Goal: Task Accomplishment & Management: Complete application form

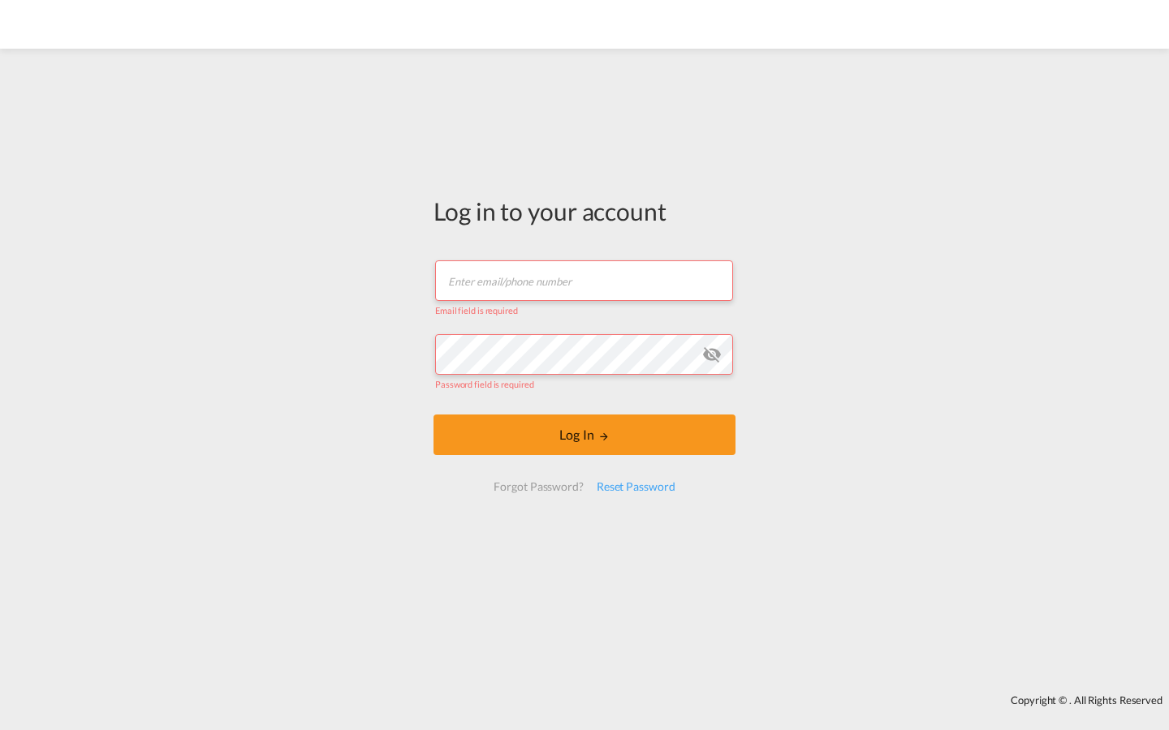
click at [583, 280] on input "text" at bounding box center [584, 280] width 298 height 41
type input "m"
click at [583, 285] on input "text" at bounding box center [584, 280] width 298 height 41
type input "j"
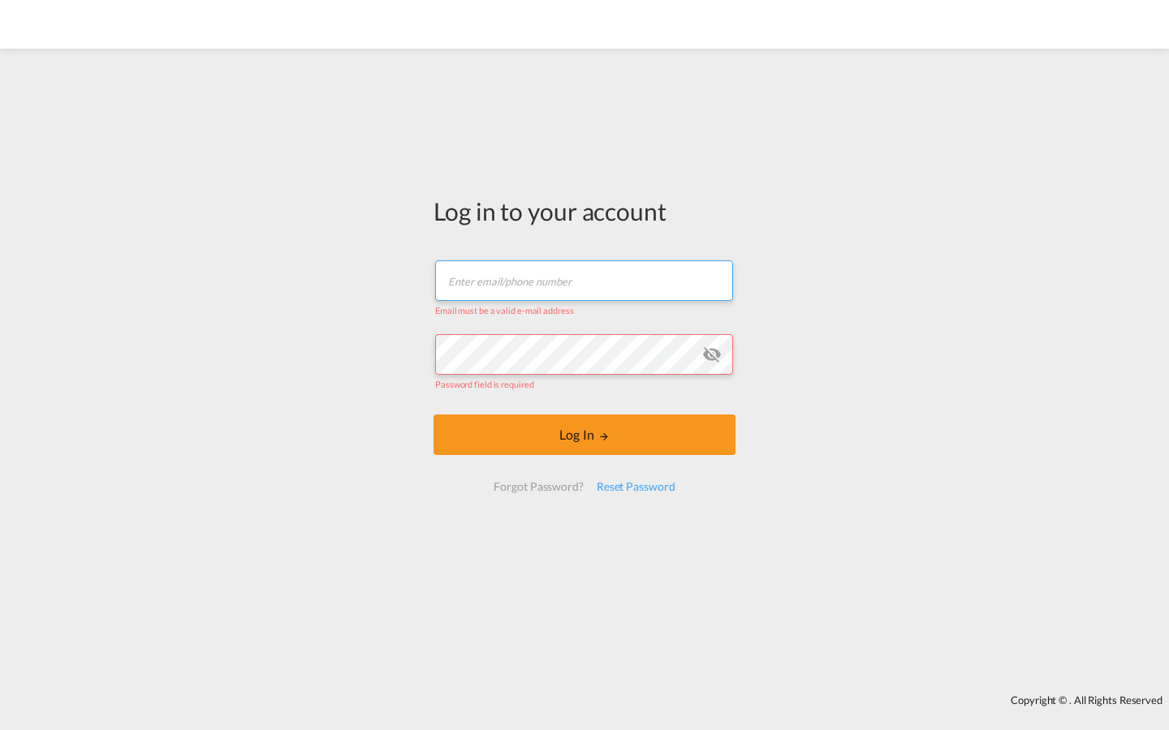
click at [583, 286] on input "text" at bounding box center [584, 280] width 298 height 41
click at [583, 288] on input "text" at bounding box center [584, 280] width 298 height 41
type input "[EMAIL_ADDRESS][DOMAIN_NAME]"
click at [583, 288] on input "text" at bounding box center [584, 280] width 298 height 41
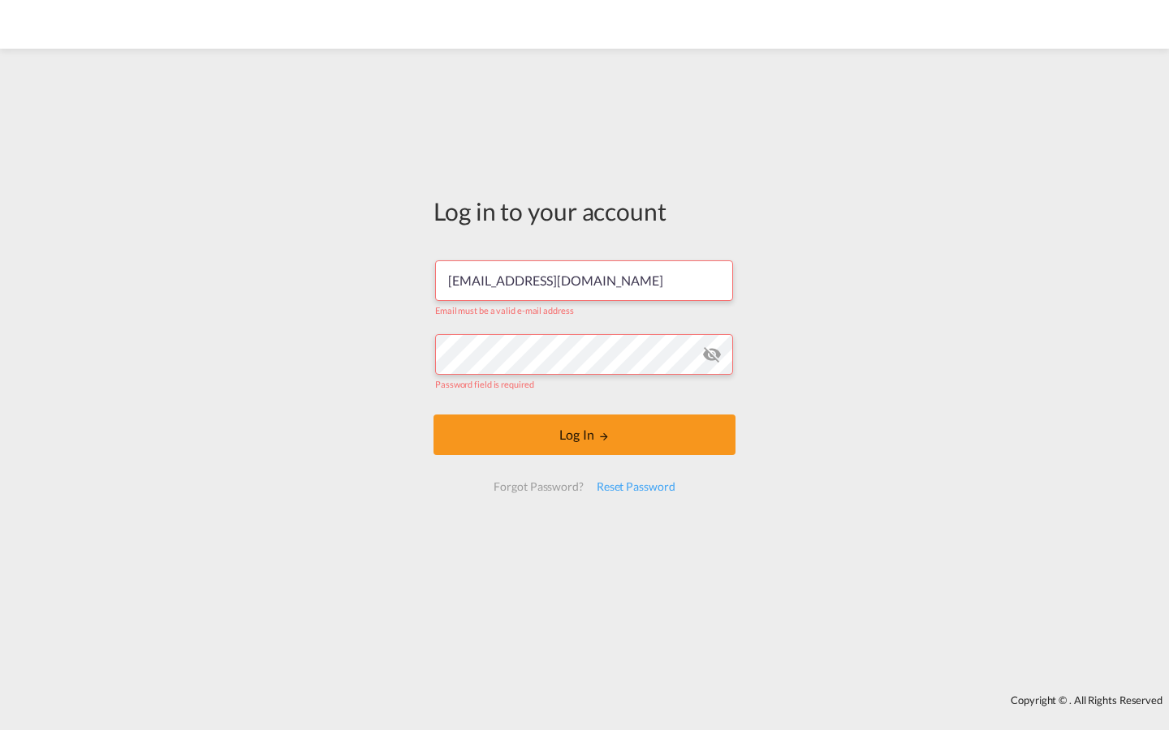
type input "[EMAIL_ADDRESS][DOMAIN_NAME]"
click at [583, 288] on input "text" at bounding box center [584, 280] width 298 height 41
type input "[EMAIL_ADDRESS][DOMAIN_NAME]"
click at [583, 288] on input "text" at bounding box center [584, 280] width 298 height 41
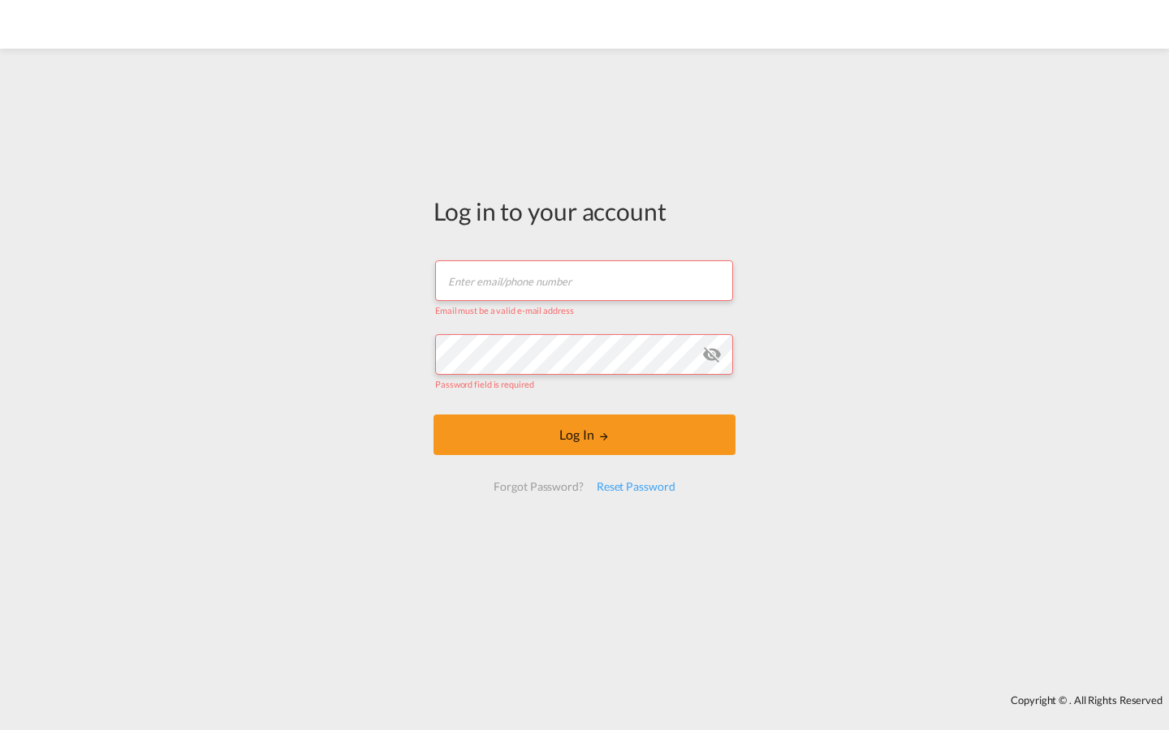
click at [583, 288] on input "text" at bounding box center [584, 280] width 298 height 41
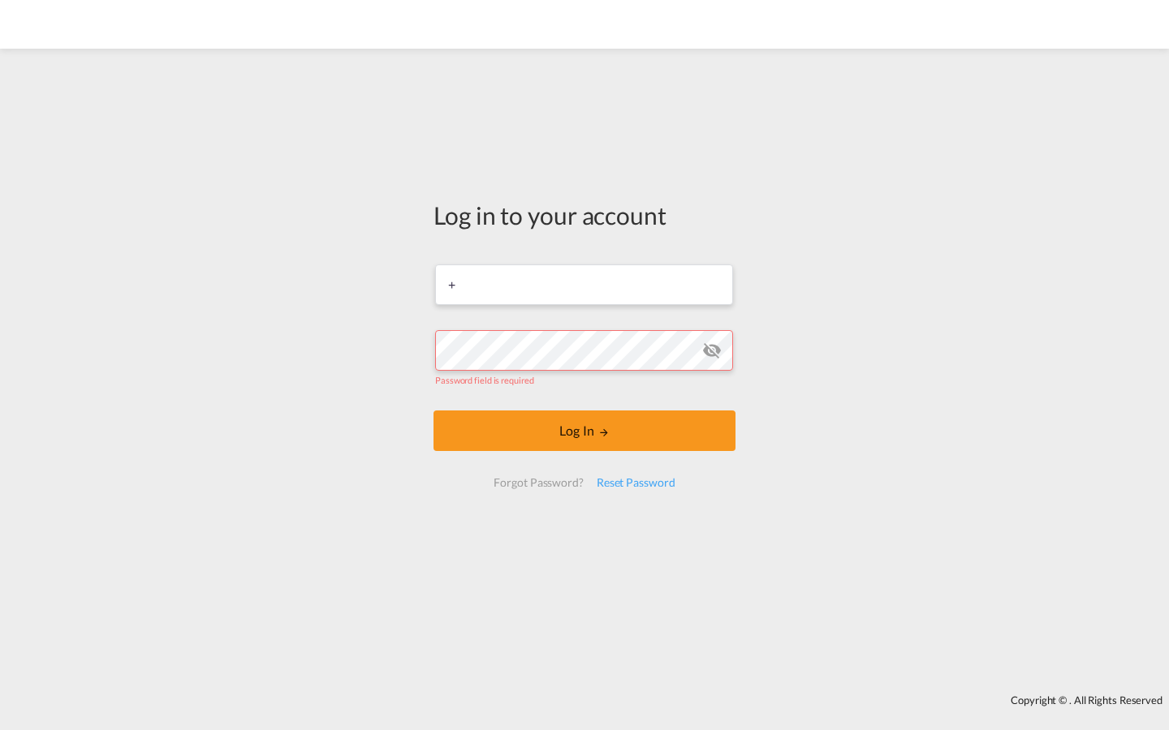
click at [583, 284] on input "+" at bounding box center [584, 285] width 298 height 41
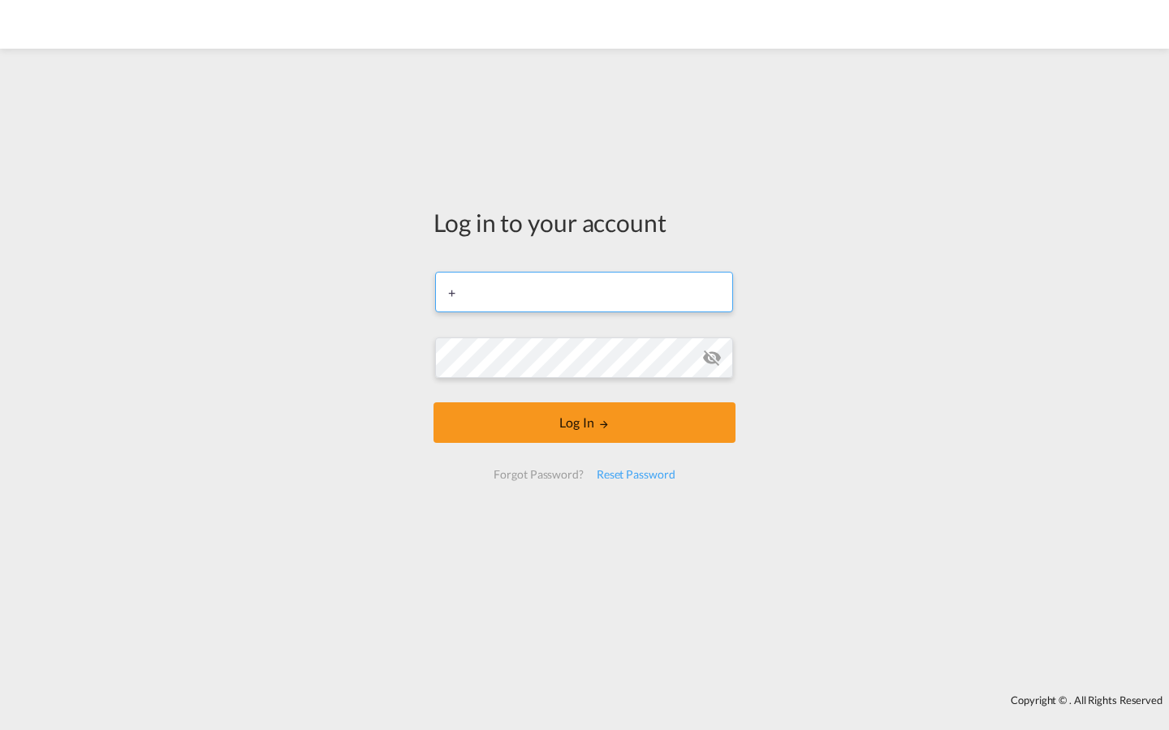
click at [433, 403] on button "Log In" at bounding box center [584, 423] width 302 height 41
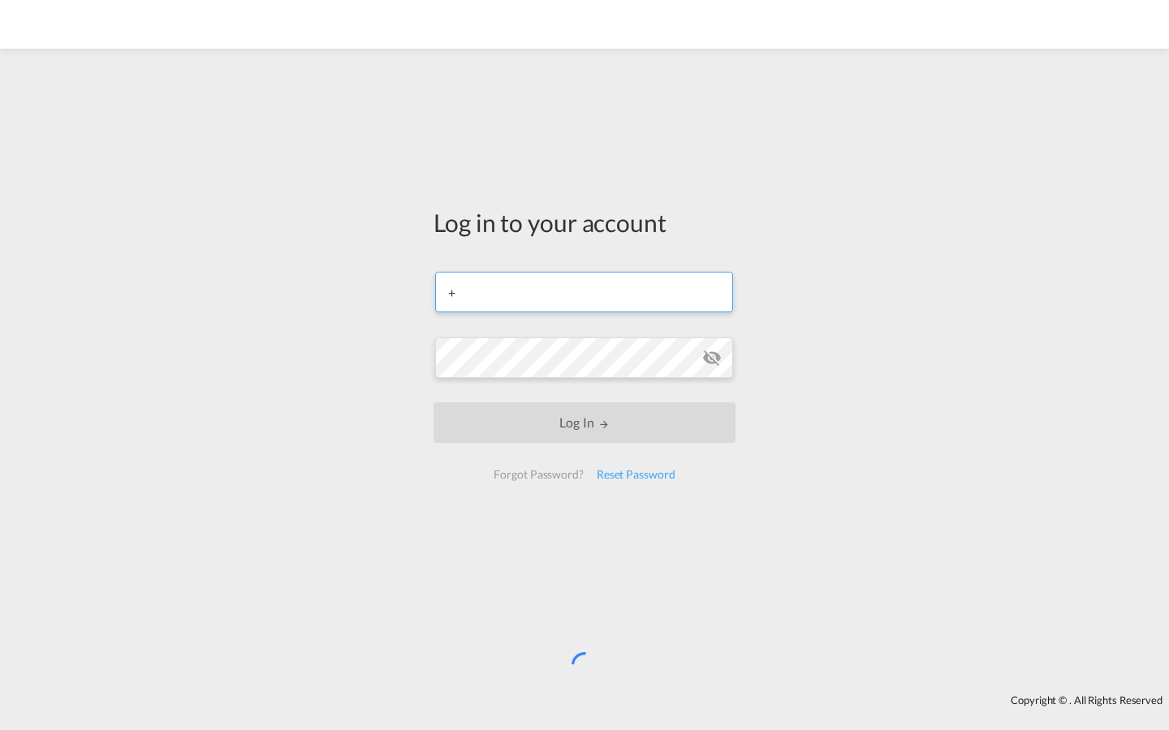
click at [583, 292] on input "+" at bounding box center [584, 292] width 298 height 41
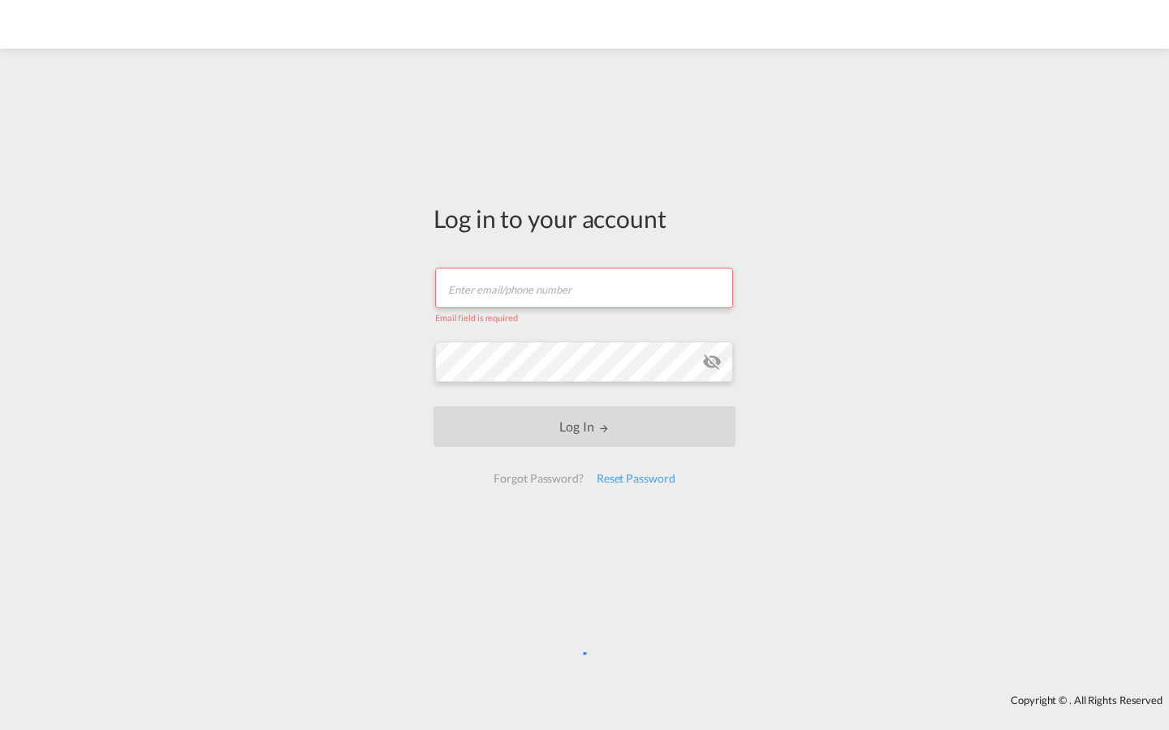
click at [583, 288] on input "text" at bounding box center [584, 288] width 298 height 41
